Goal: Find specific page/section: Find specific page/section

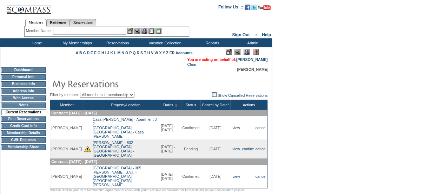
scroll to position [2, 0]
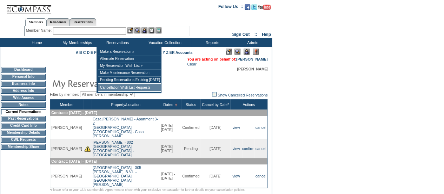
click at [137, 87] on td "Cancellation Wish List Requests" at bounding box center [129, 87] width 63 height 7
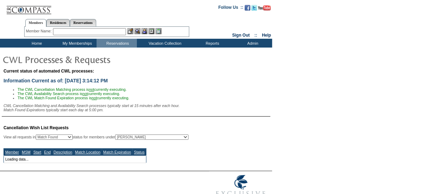
select select "50"
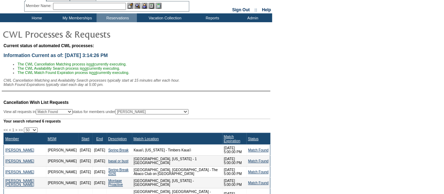
scroll to position [20, 0]
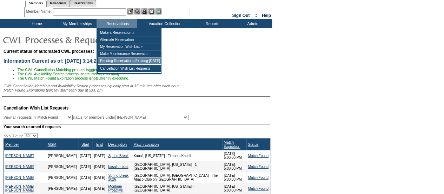
click at [118, 61] on td "Pending Reservations Expiring [DATE]" at bounding box center [129, 60] width 63 height 7
